Goal: Transaction & Acquisition: Subscribe to service/newsletter

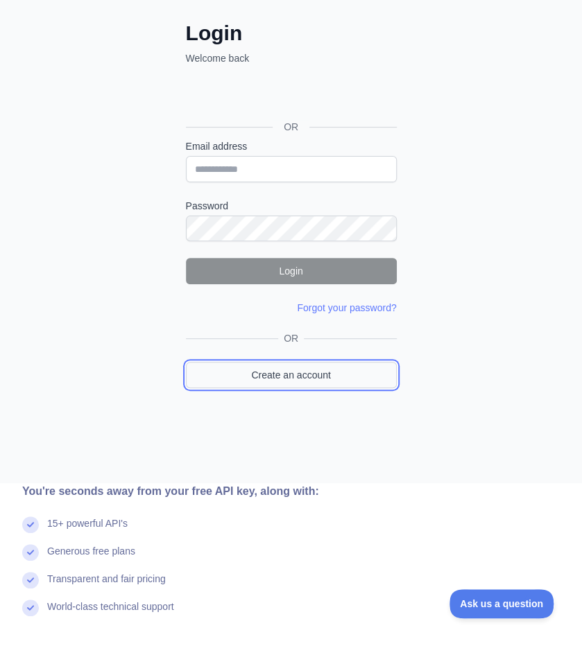
click at [219, 379] on link "Create an account" at bounding box center [291, 375] width 211 height 26
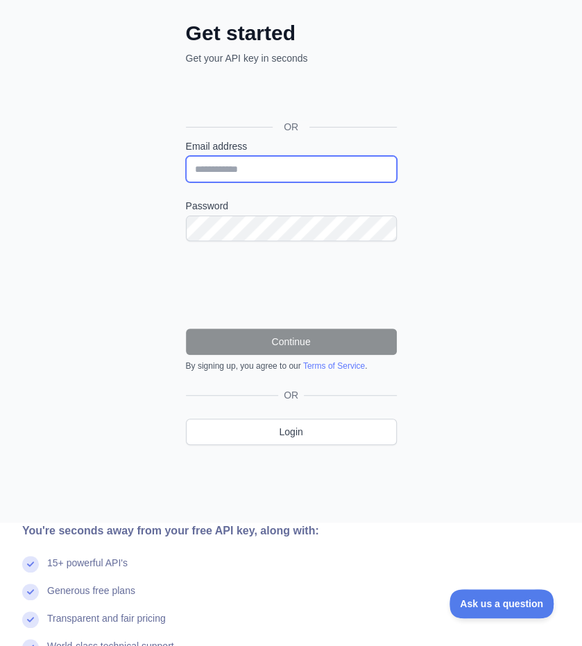
click at [228, 172] on input "Email address" at bounding box center [291, 169] width 211 height 26
type input "**********"
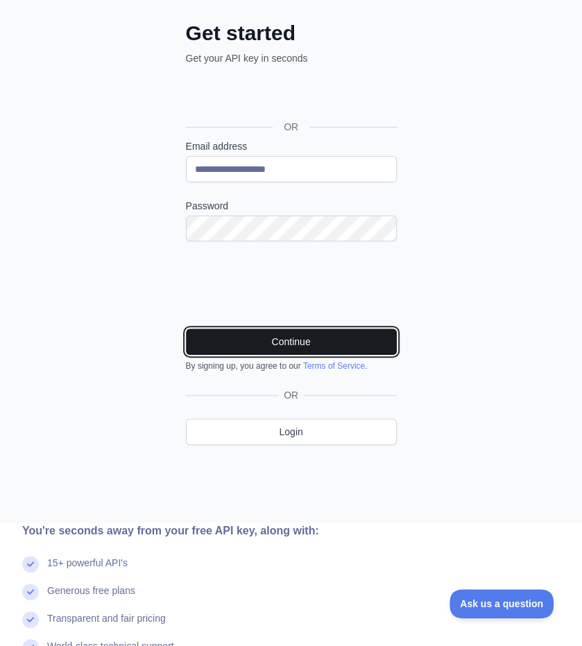
click at [233, 338] on button "Continue" at bounding box center [291, 342] width 211 height 26
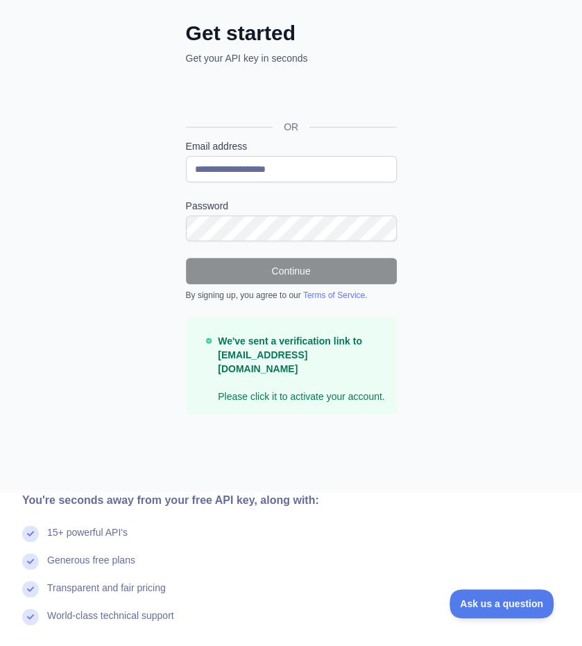
click at [244, 117] on div "OR" at bounding box center [291, 126] width 211 height 25
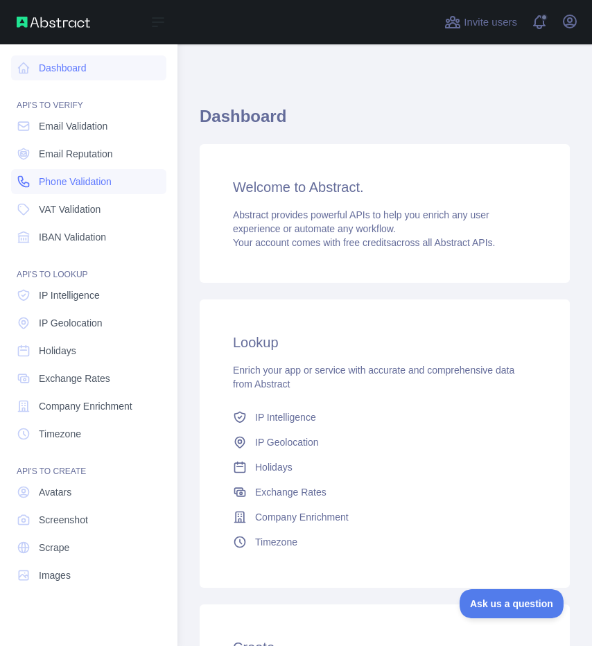
click at [56, 190] on link "Phone Validation" at bounding box center [88, 181] width 155 height 25
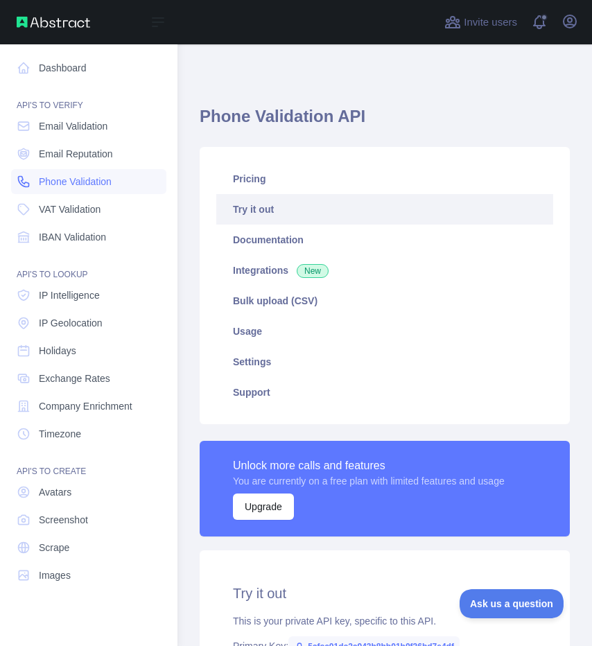
type textarea "**********"
click at [56, 179] on span "Phone Validation" at bounding box center [75, 182] width 73 height 14
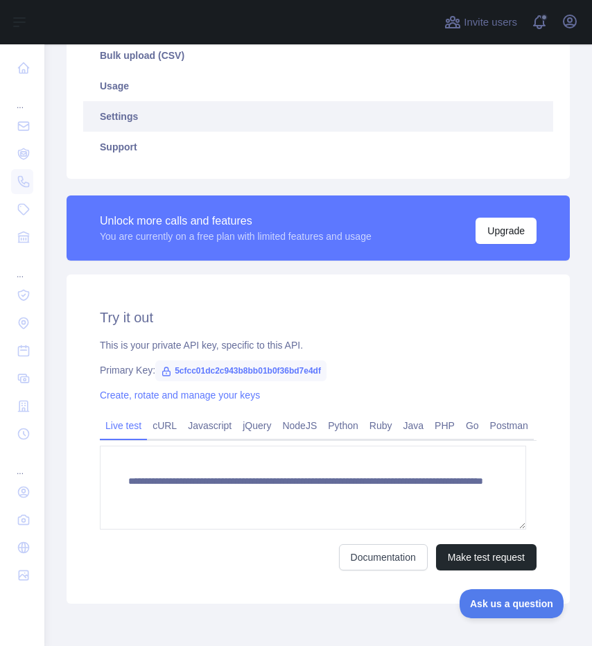
scroll to position [247, 0]
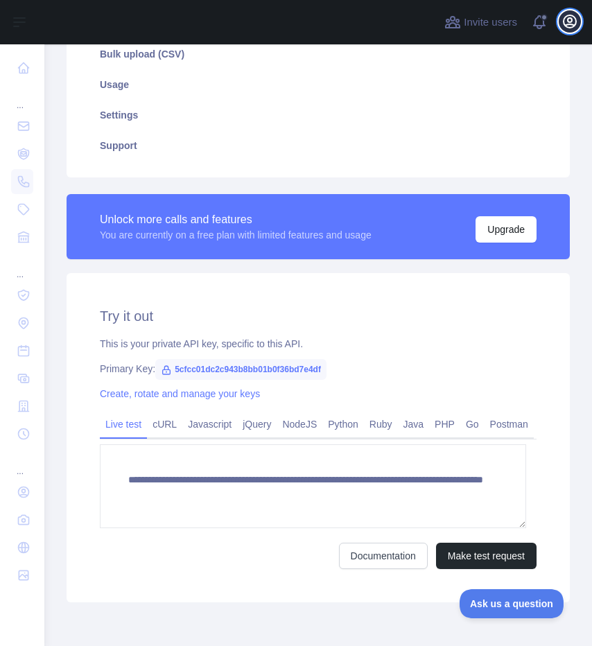
click at [566, 24] on icon "button" at bounding box center [570, 21] width 12 height 12
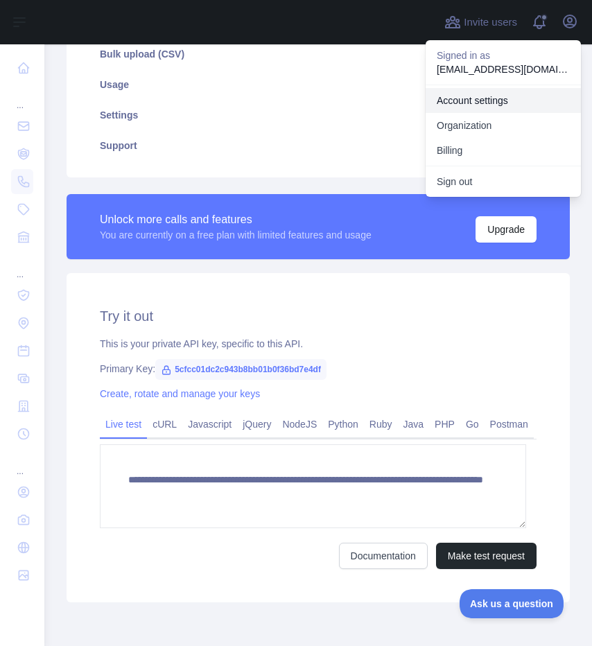
click at [499, 104] on link "Account settings" at bounding box center [503, 100] width 155 height 25
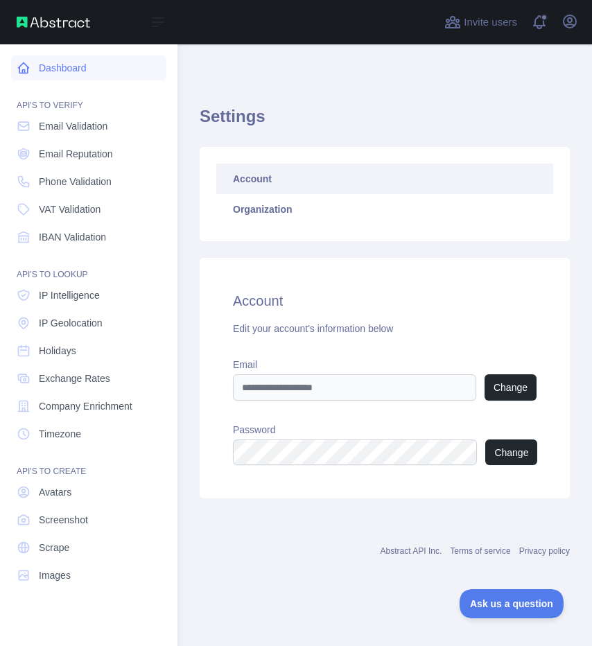
click at [89, 63] on link "Dashboard" at bounding box center [88, 67] width 155 height 25
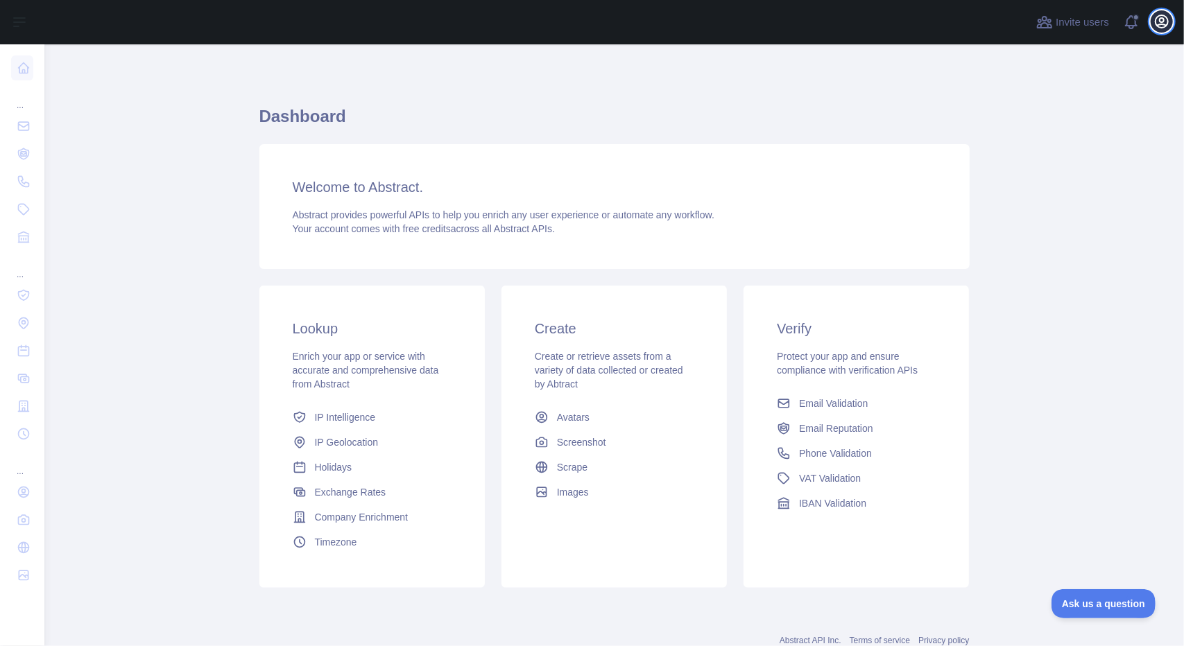
click at [581, 27] on button "Open user menu" at bounding box center [1162, 21] width 22 height 22
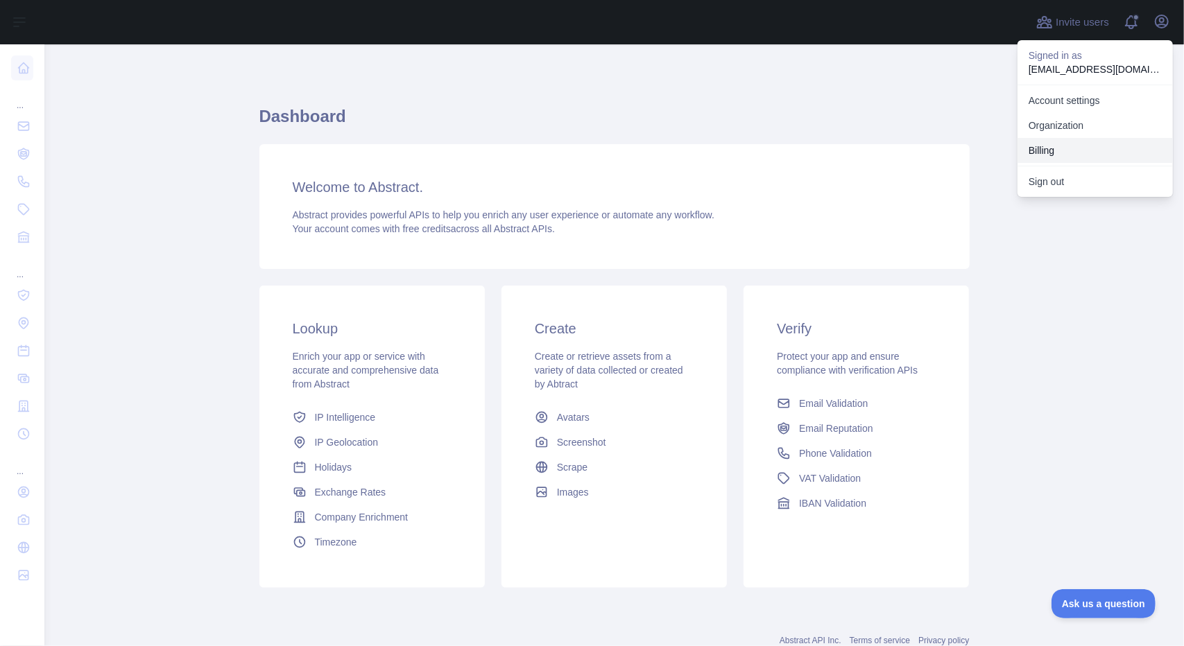
click at [581, 160] on button "Billing" at bounding box center [1094, 150] width 155 height 25
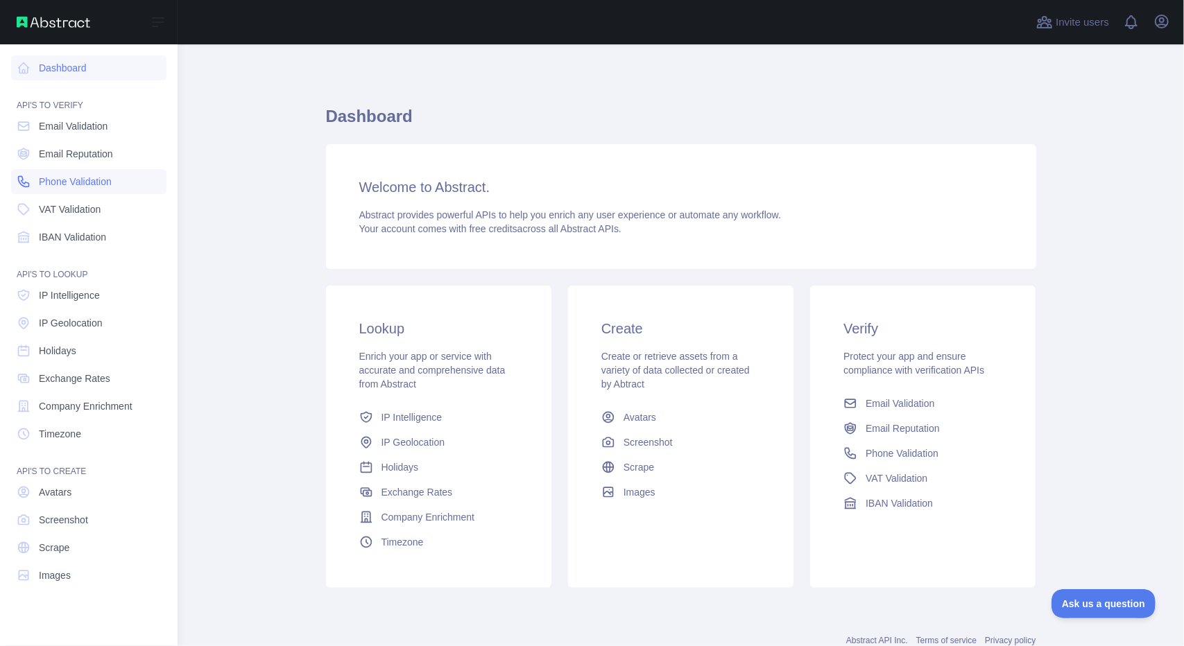
click at [69, 181] on span "Phone Validation" at bounding box center [75, 182] width 73 height 14
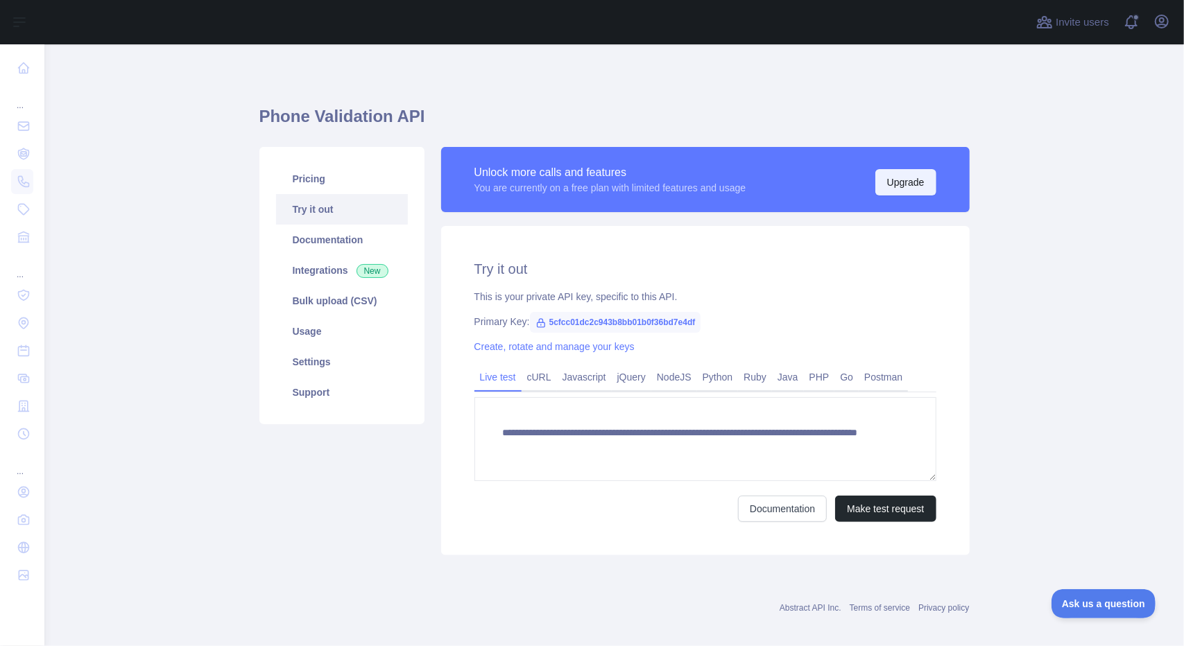
click at [909, 174] on button "Upgrade" at bounding box center [905, 182] width 61 height 26
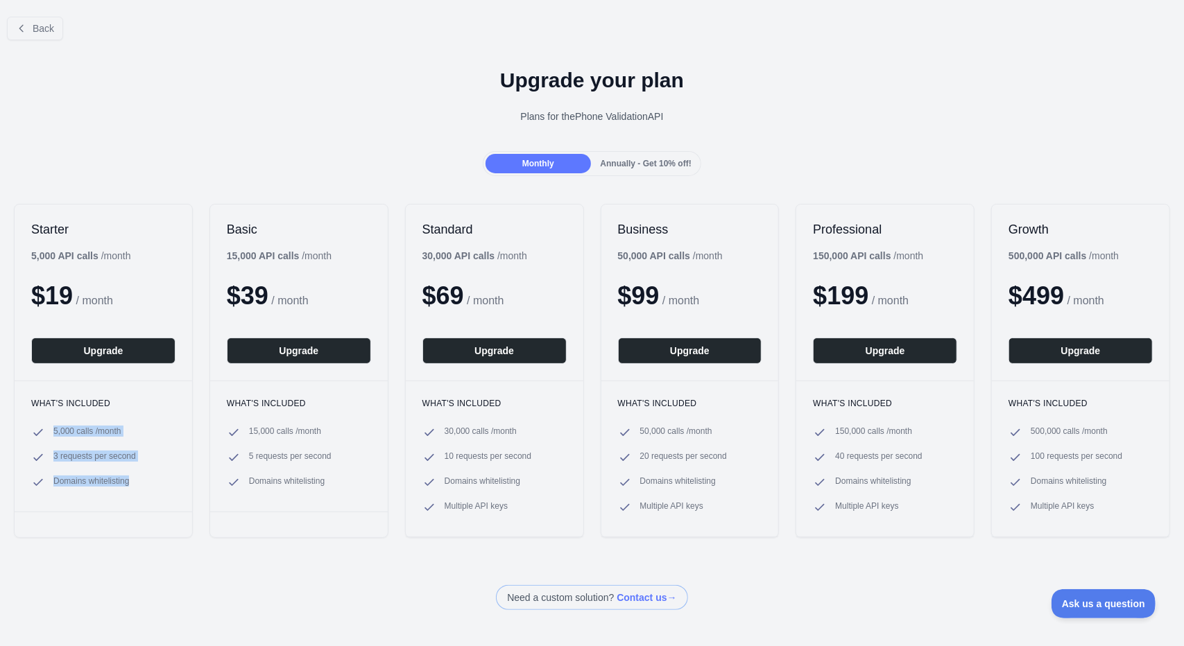
drag, startPoint x: 53, startPoint y: 428, endPoint x: 139, endPoint y: 489, distance: 105.5
click at [139, 489] on div "What's included 5,000 calls / month 3 requests per second Domains whitelisting" at bounding box center [104, 446] width 178 height 131
click at [67, 465] on ul "5,000 calls / month 3 requests per second Domains whitelisting" at bounding box center [103, 458] width 144 height 64
click at [87, 353] on button "Upgrade" at bounding box center [103, 351] width 144 height 26
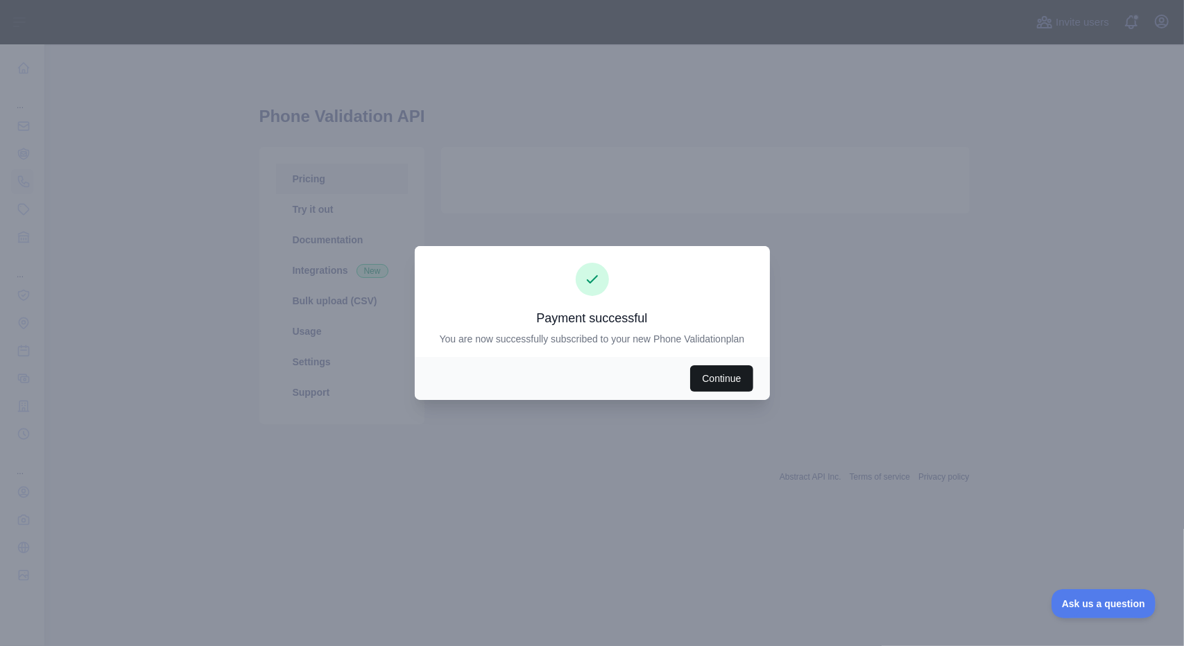
click at [721, 379] on button "Continue" at bounding box center [721, 379] width 62 height 26
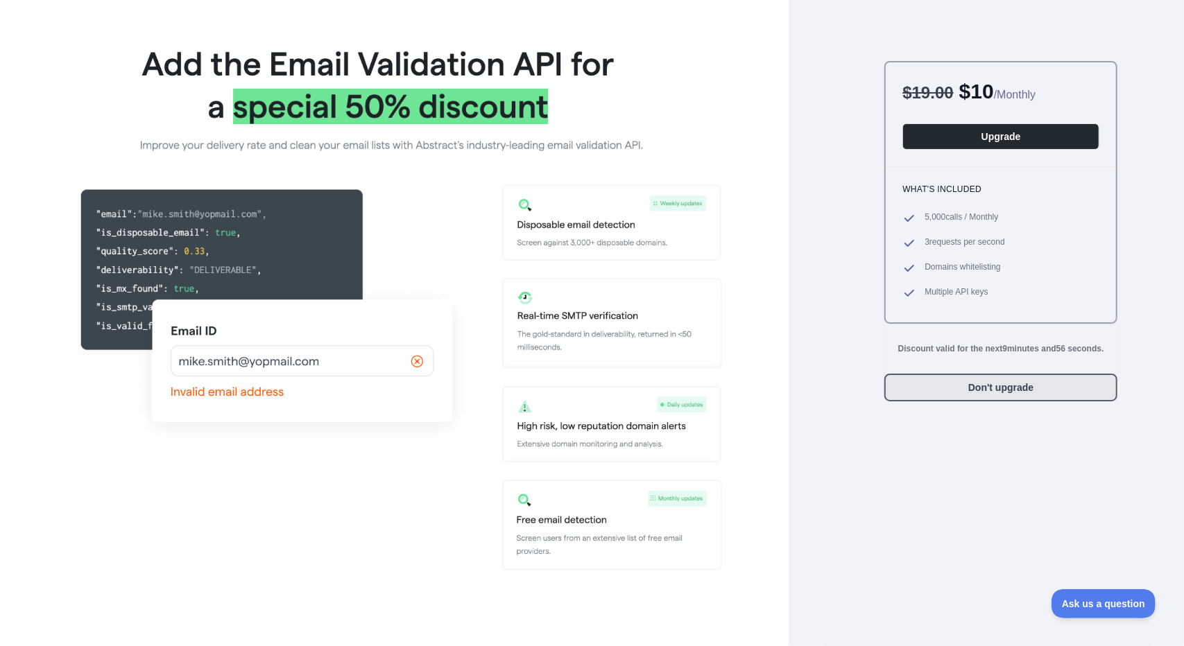
click at [940, 386] on button "Don't upgrade" at bounding box center [1000, 388] width 233 height 28
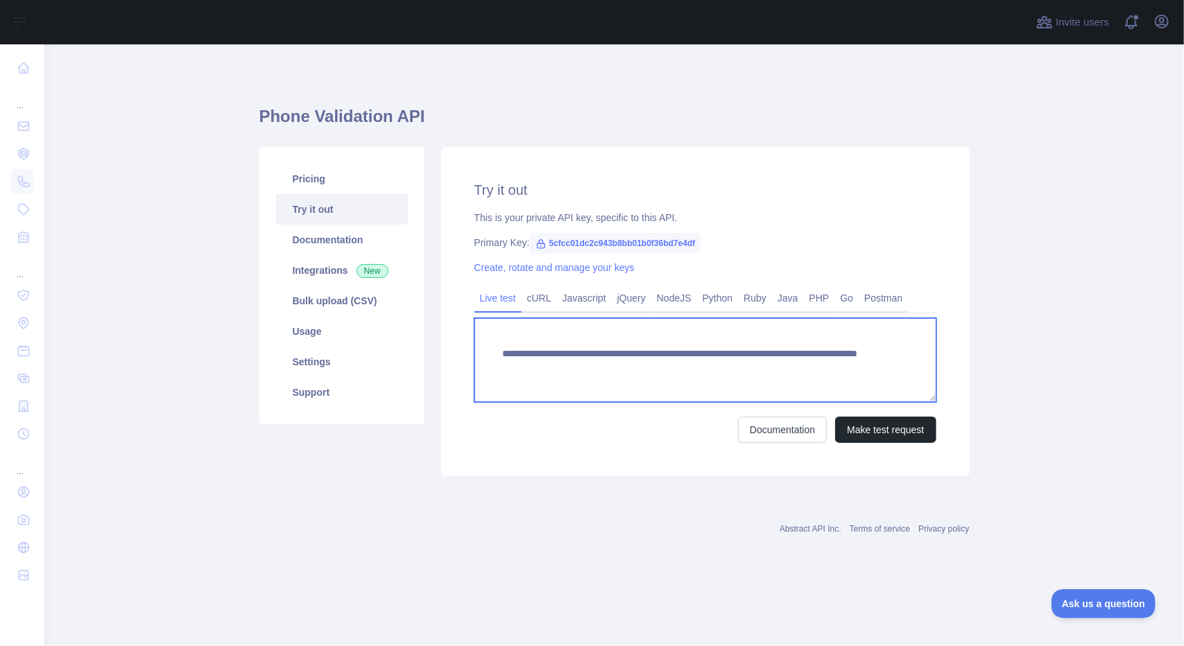
drag, startPoint x: 825, startPoint y: 366, endPoint x: 467, endPoint y: 353, distance: 358.1
click at [467, 353] on div "**********" at bounding box center [705, 311] width 528 height 329
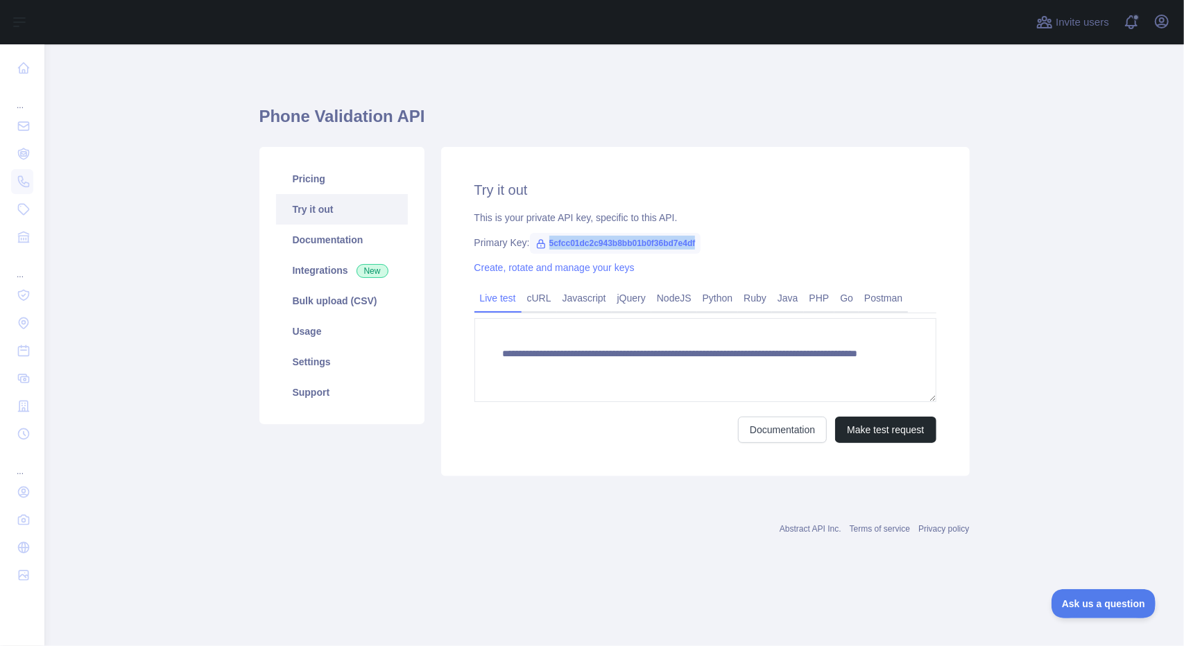
drag, startPoint x: 707, startPoint y: 243, endPoint x: 544, endPoint y: 242, distance: 163.0
click at [544, 242] on div "Primary Key: 5cfcc01dc2c943b8bb01b0f36bd7e4df" at bounding box center [705, 243] width 462 height 14
copy span "5cfcc01dc2c943b8bb01b0f36bd7e4df"
click at [1168, 17] on icon "button" at bounding box center [1161, 21] width 17 height 17
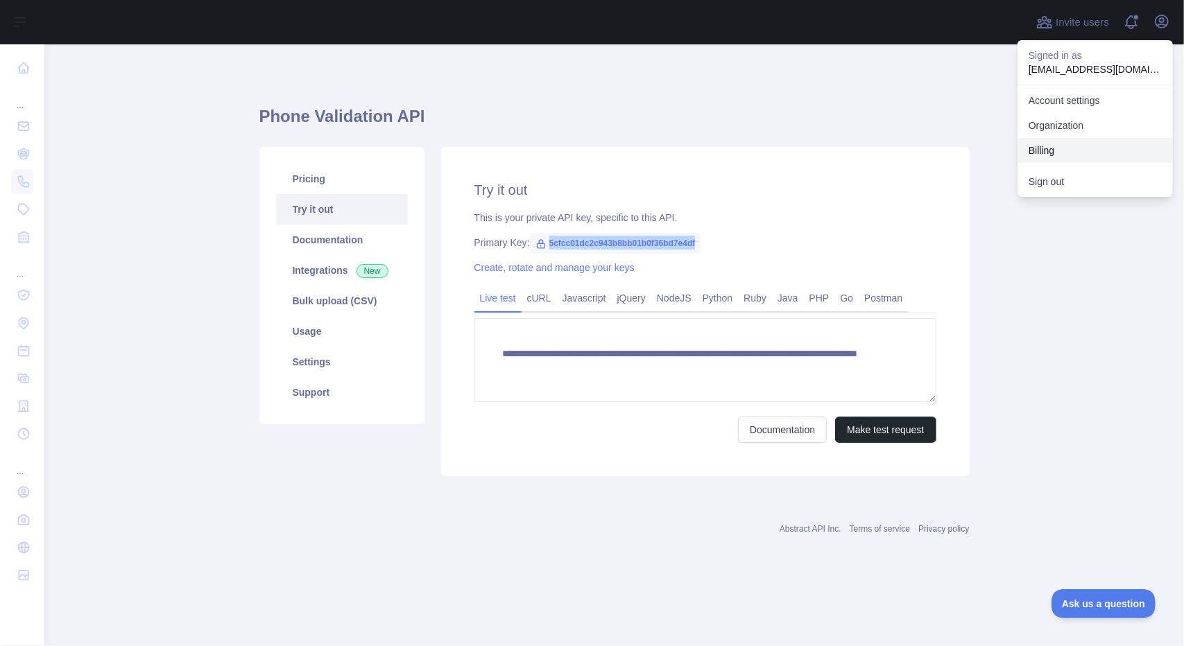
click at [1088, 144] on button "Billing" at bounding box center [1094, 150] width 155 height 25
